Goal: Task Accomplishment & Management: Use online tool/utility

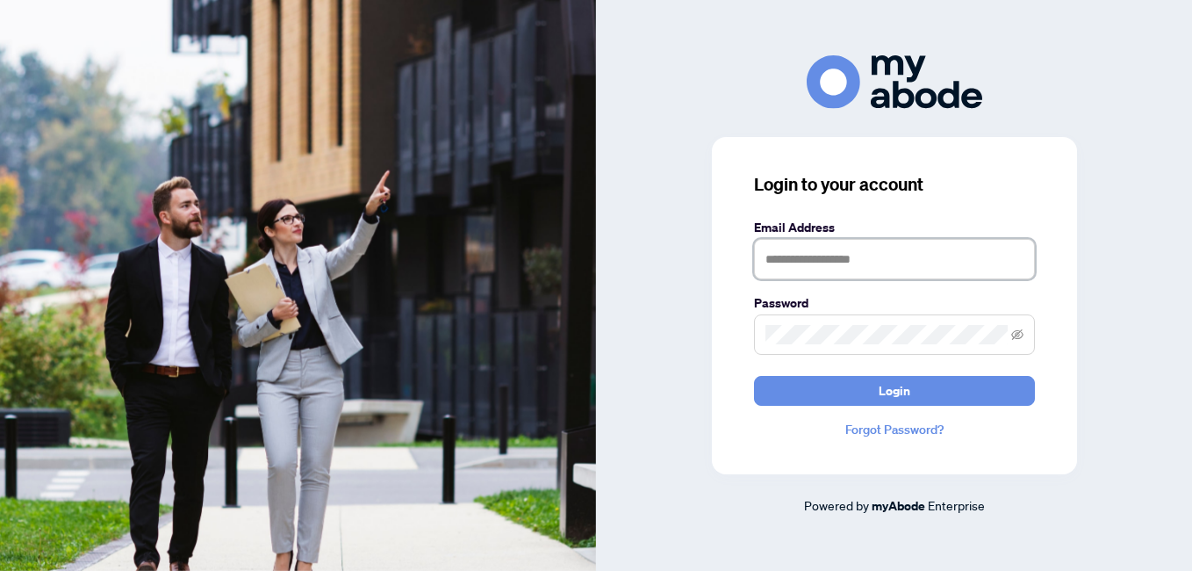
click at [812, 252] on input "text" at bounding box center [894, 259] width 281 height 40
type input "**********"
click at [754, 376] on button "Login" at bounding box center [894, 391] width 281 height 30
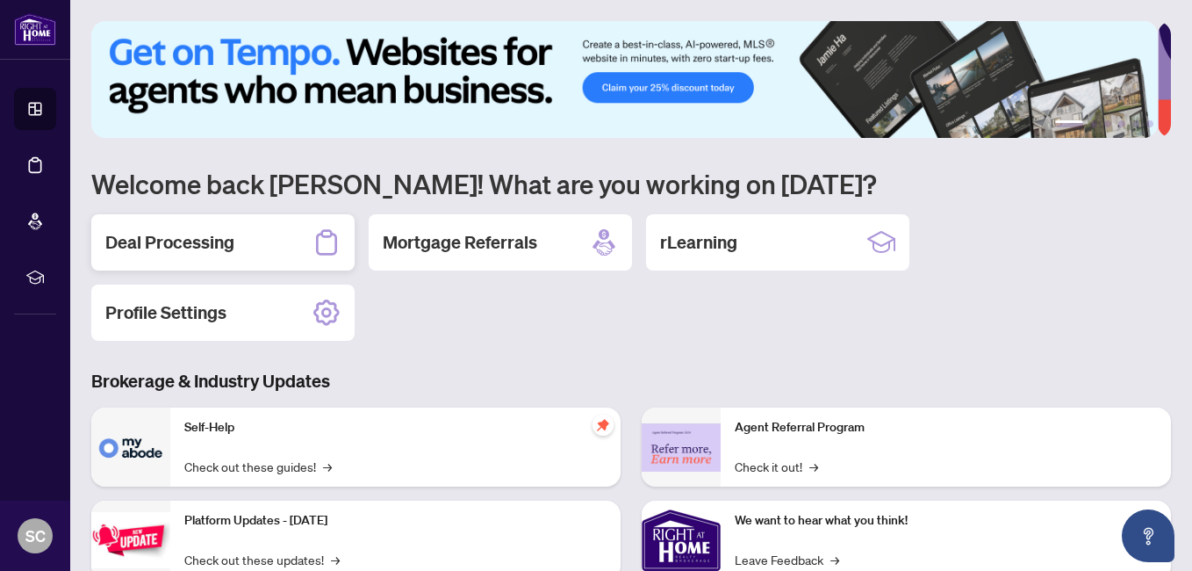
click at [229, 240] on h2 "Deal Processing" at bounding box center [169, 242] width 129 height 25
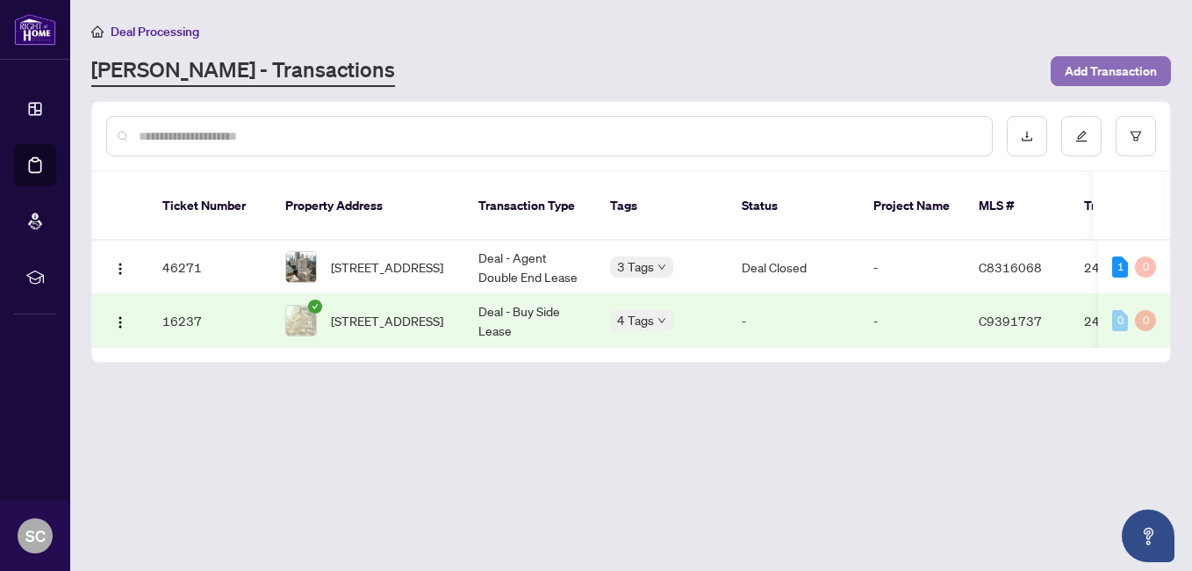
click at [1109, 68] on span "Add Transaction" at bounding box center [1111, 71] width 92 height 28
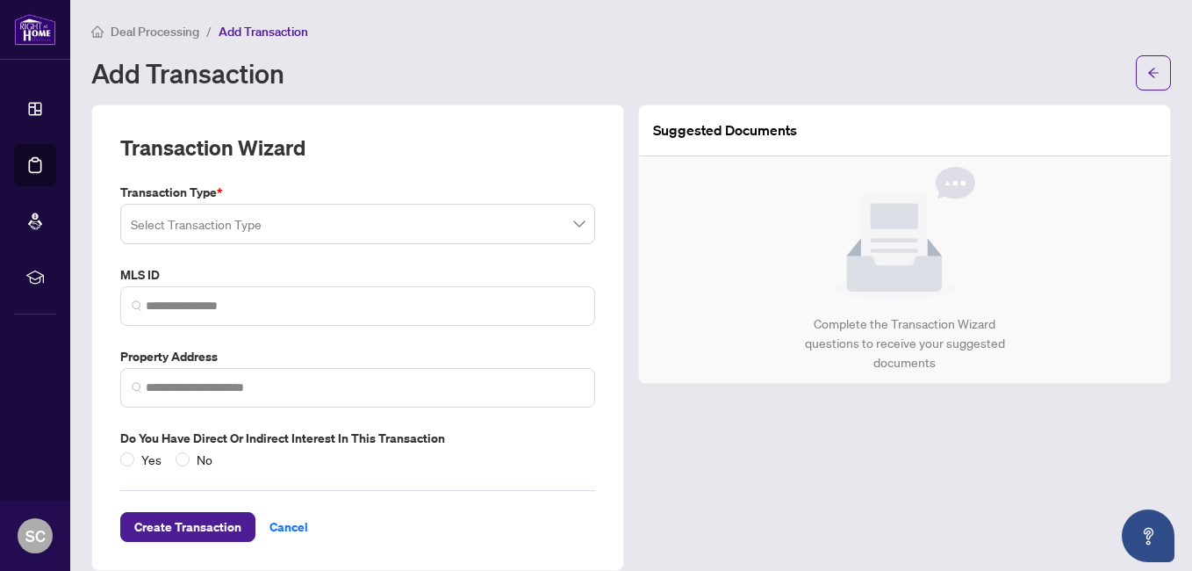
click at [512, 217] on input "search" at bounding box center [350, 226] width 438 height 39
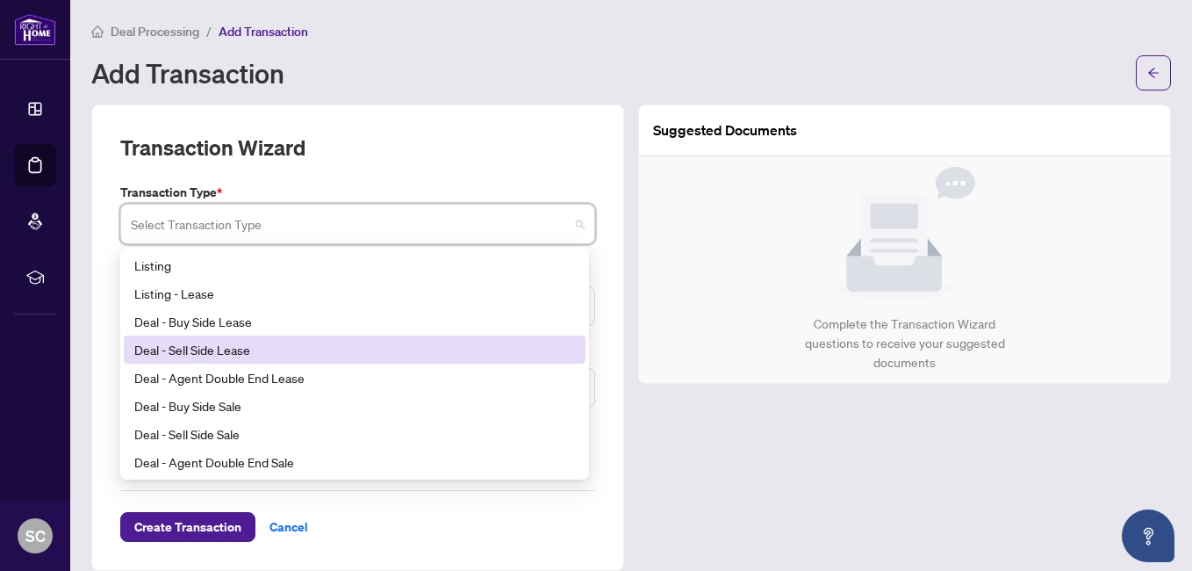
click at [355, 351] on div "Deal - Sell Side Lease" at bounding box center [354, 349] width 441 height 19
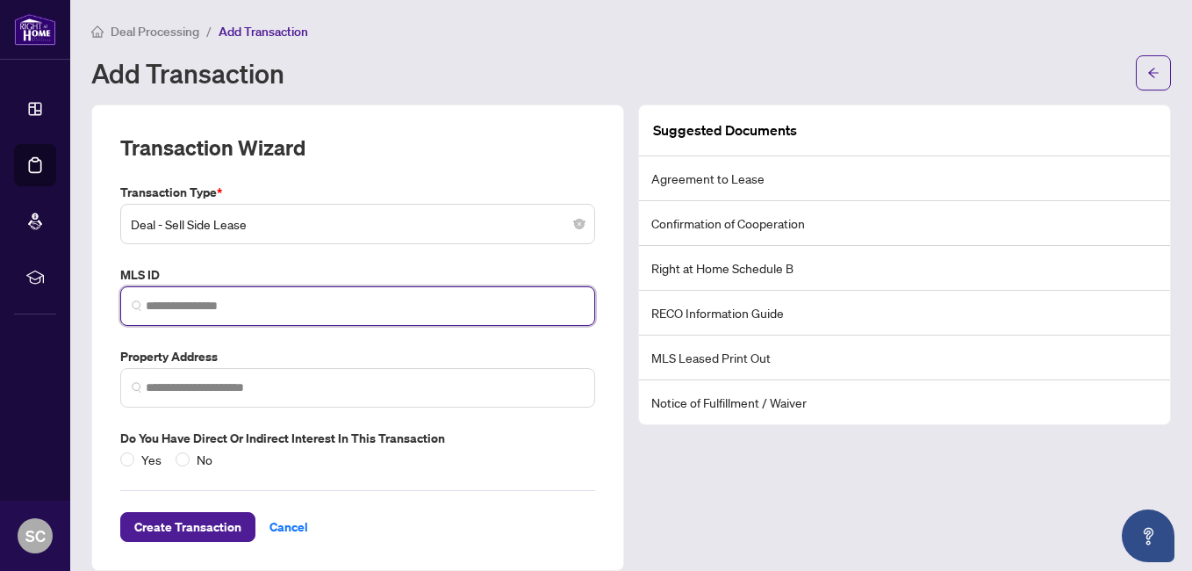
click at [296, 303] on input "search" at bounding box center [365, 306] width 438 height 18
